Goal: Information Seeking & Learning: Learn about a topic

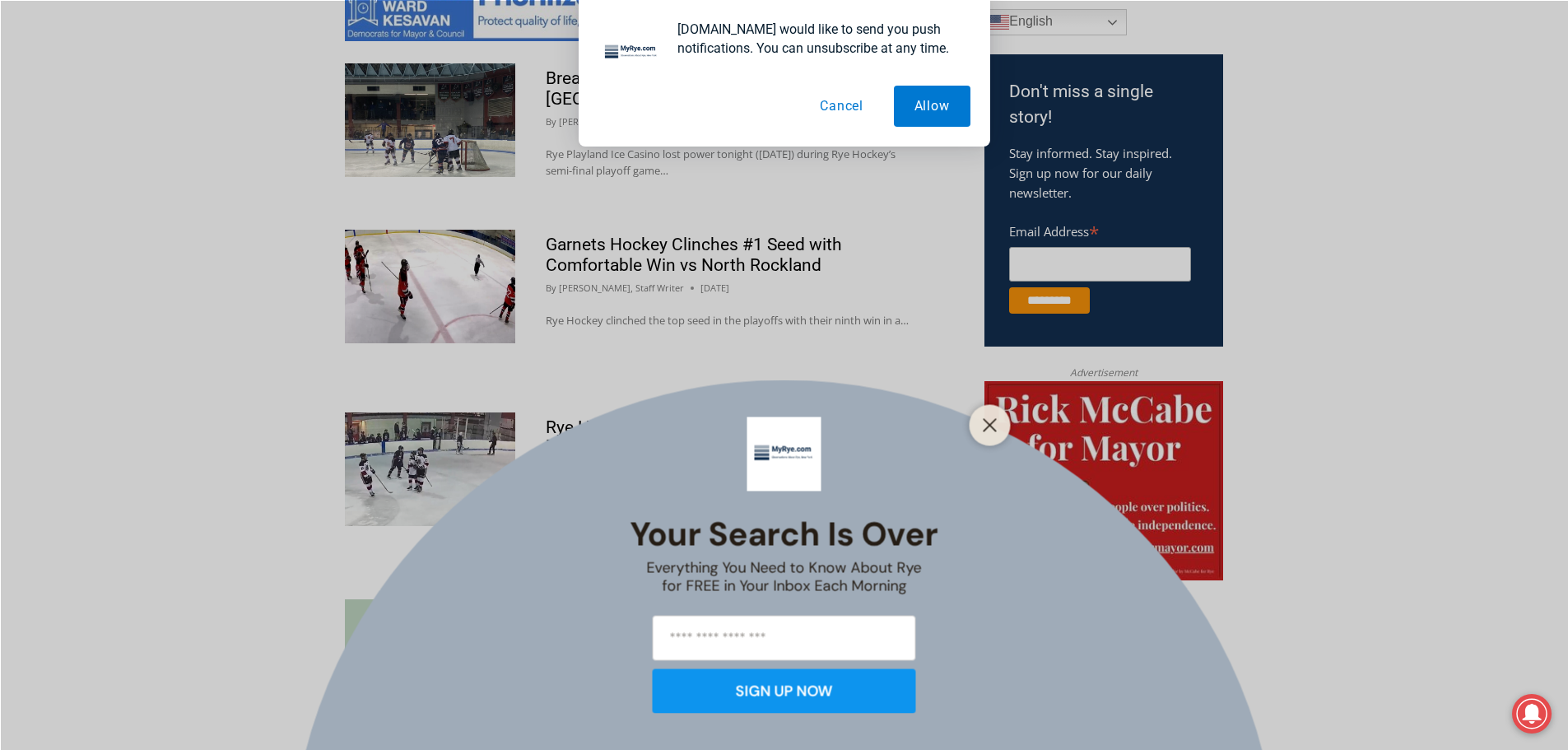
scroll to position [988, 0]
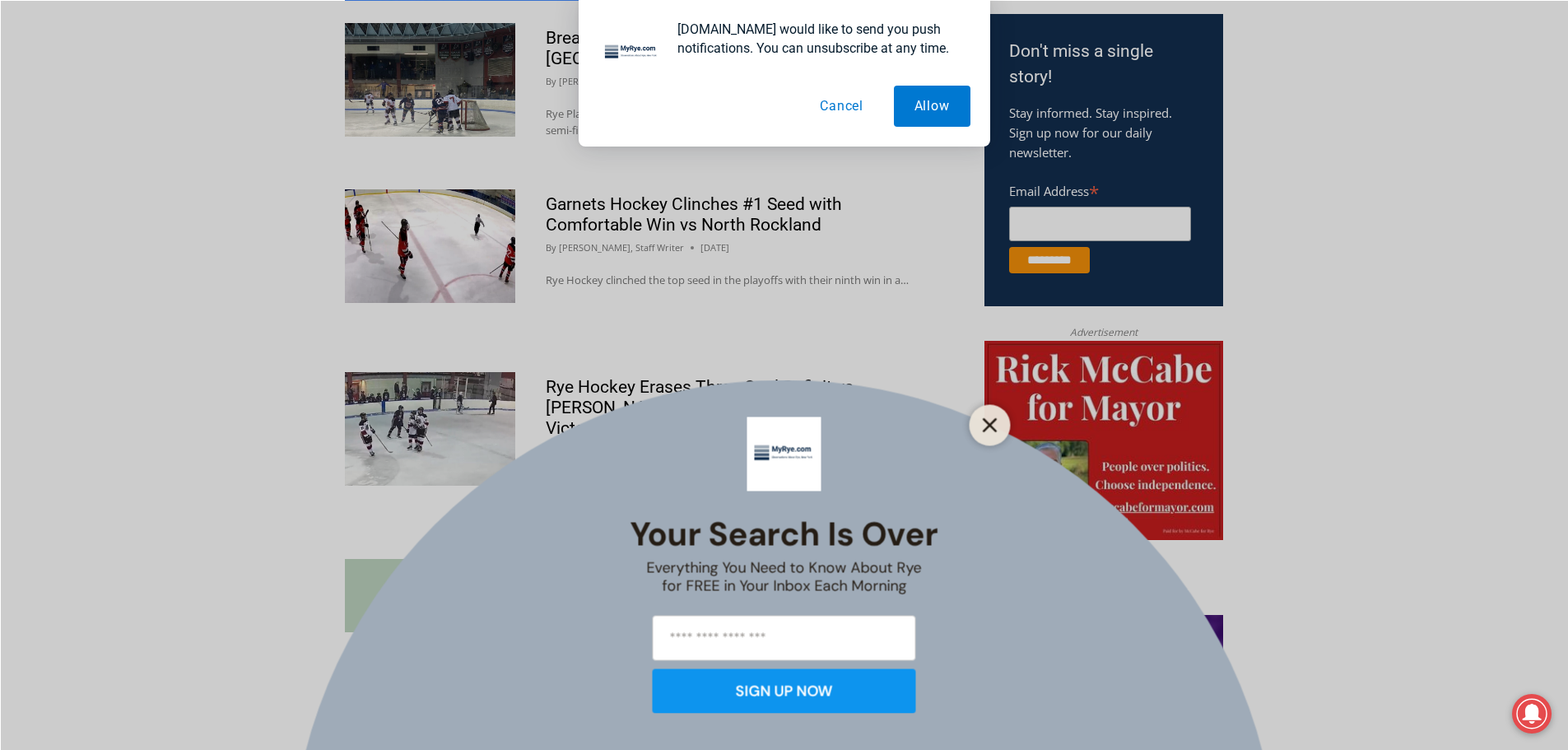
click at [989, 420] on icon "Close" at bounding box center [990, 425] width 15 height 15
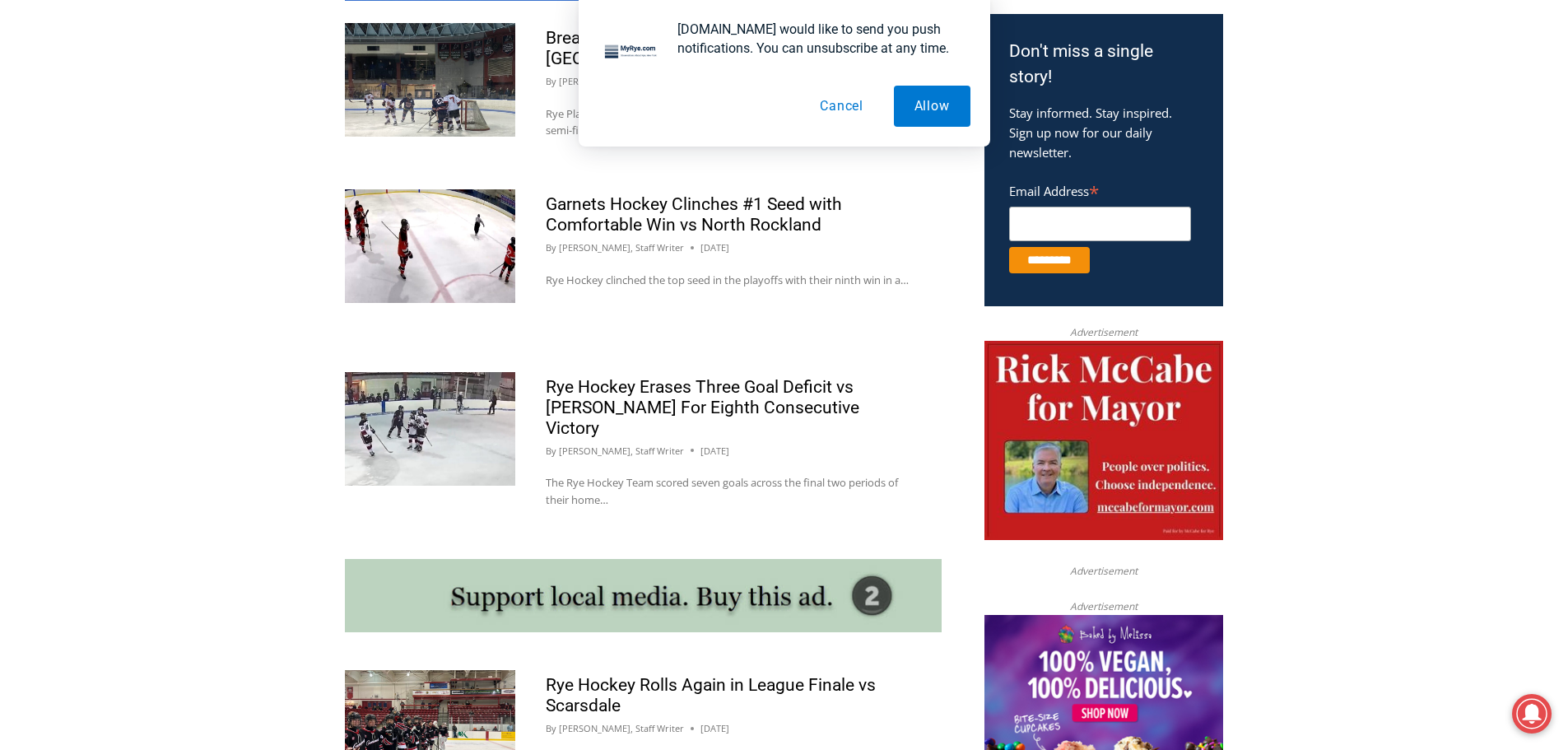
click at [838, 105] on button "Cancel" at bounding box center [841, 106] width 85 height 41
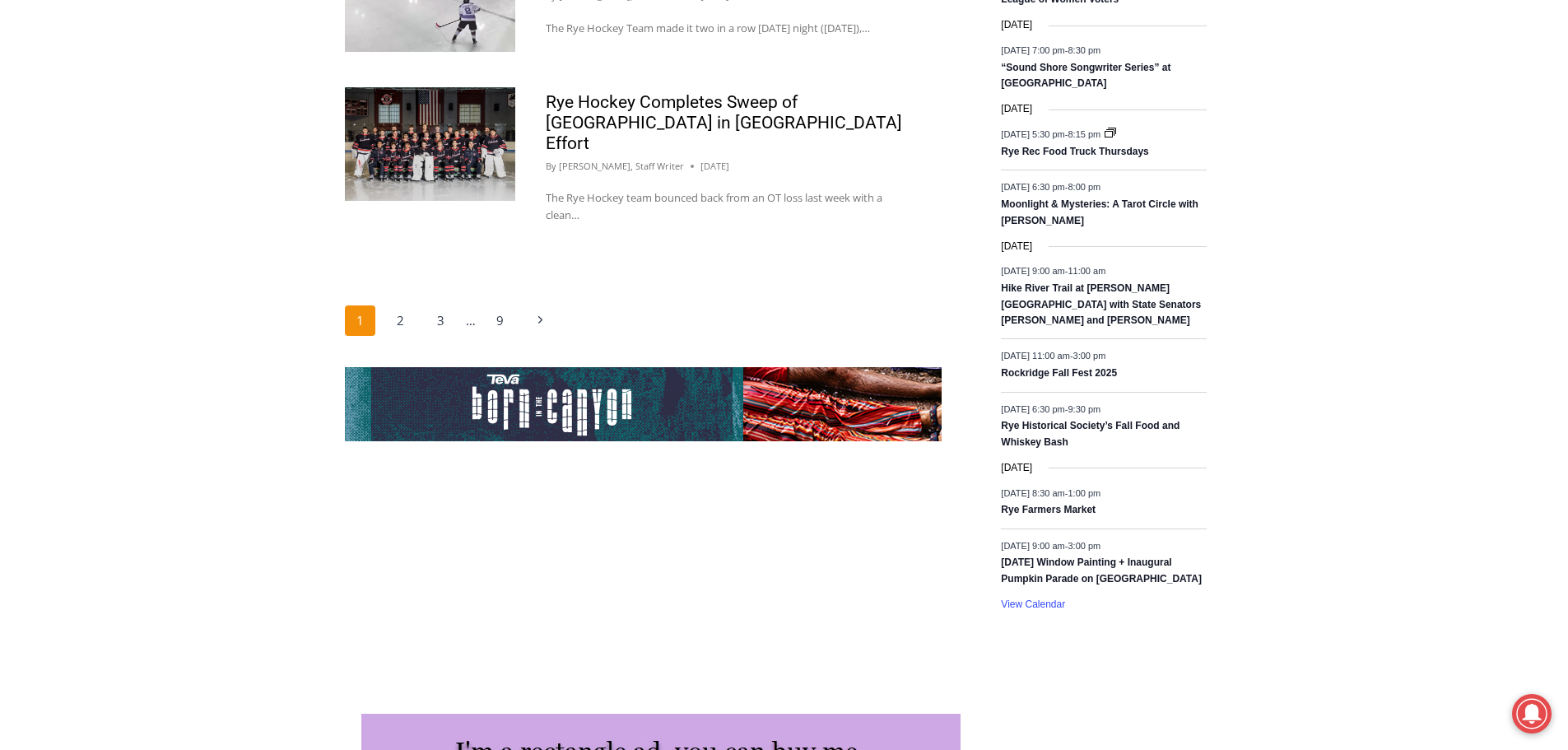
scroll to position [2674, 0]
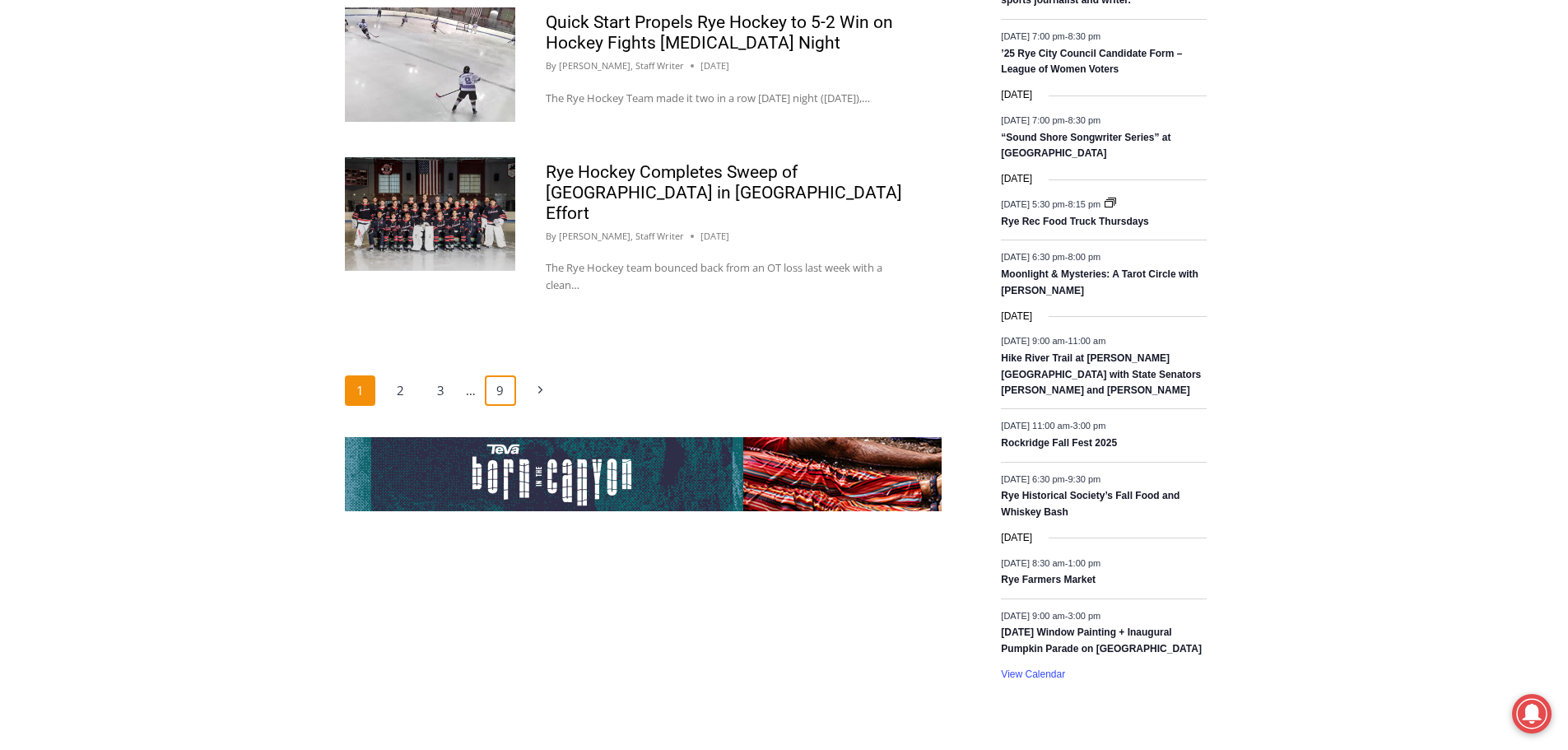
click at [493, 399] on link "9" at bounding box center [500, 390] width 31 height 31
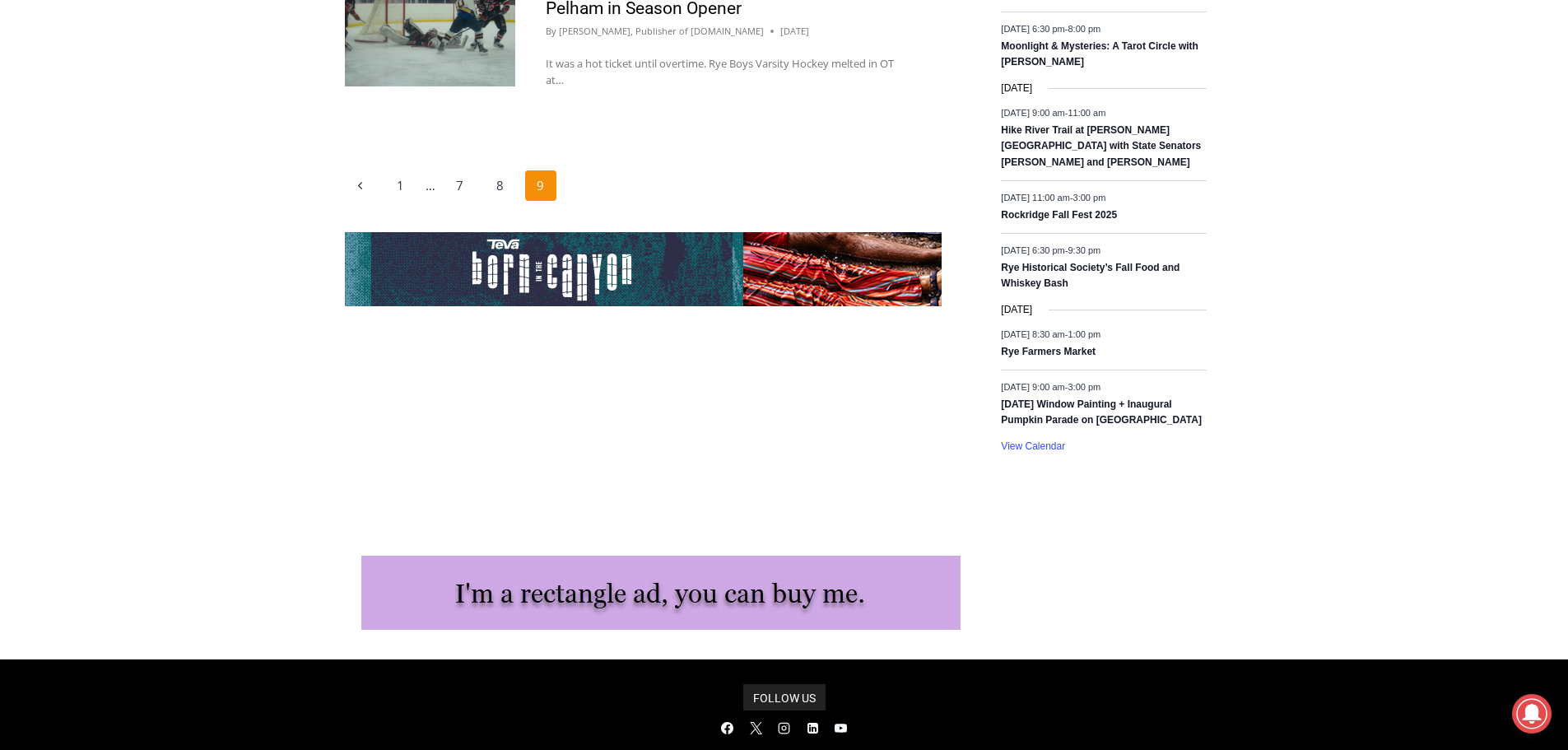
scroll to position [2640, 0]
